Goal: Transaction & Acquisition: Purchase product/service

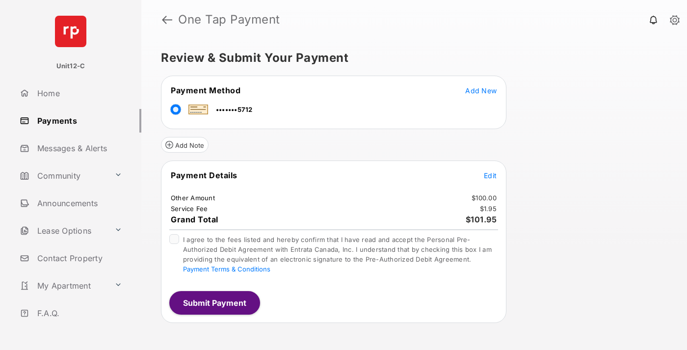
click at [214, 302] on button "Submit Payment" at bounding box center [214, 303] width 91 height 24
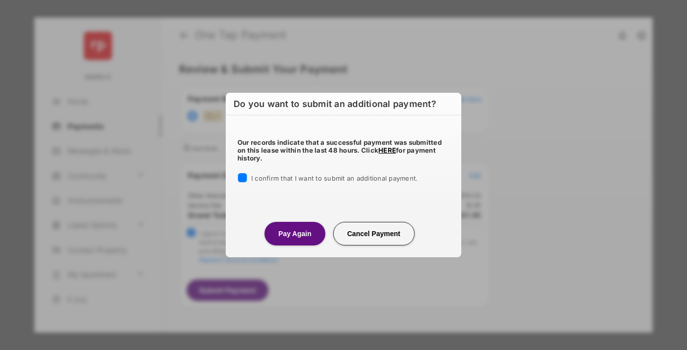
click at [295, 233] on button "Pay Again" at bounding box center [295, 234] width 60 height 24
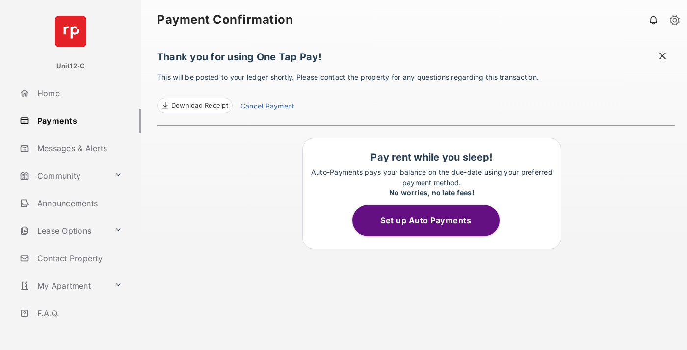
click at [663, 57] on span at bounding box center [663, 57] width 10 height 12
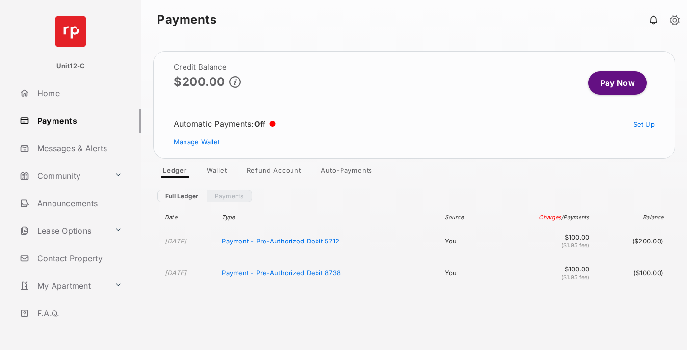
click at [197, 142] on link "Manage Wallet" at bounding box center [197, 142] width 46 height 8
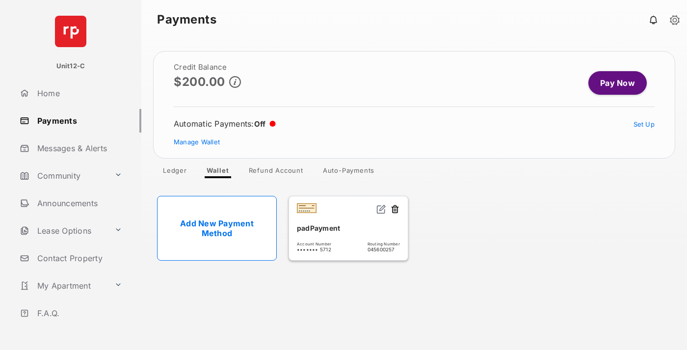
click at [395, 210] on button at bounding box center [395, 209] width 10 height 11
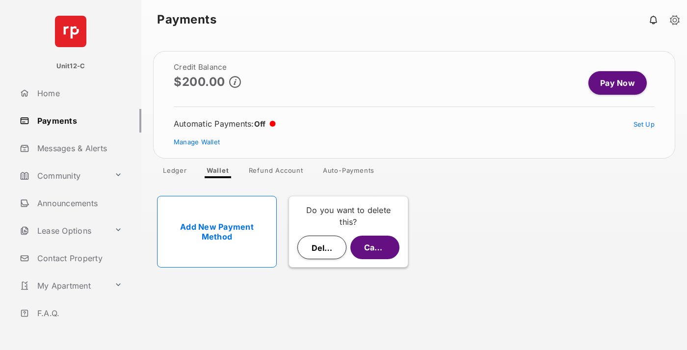
click at [322, 247] on button "Delete" at bounding box center [322, 248] width 49 height 24
